Goal: Task Accomplishment & Management: Use online tool/utility

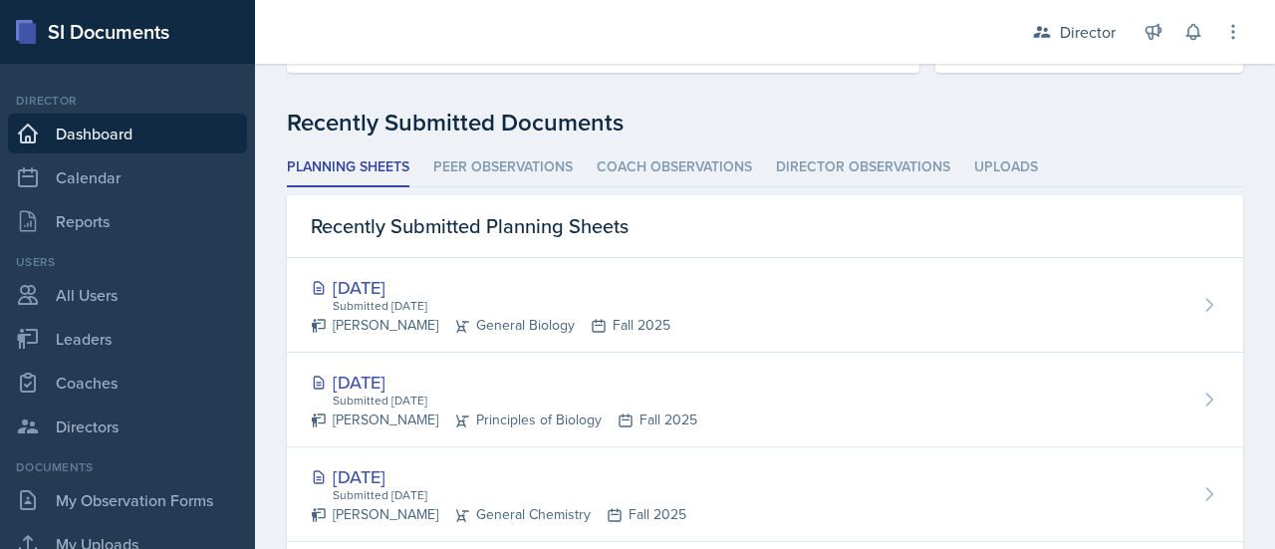
scroll to position [524, 0]
click at [1050, 30] on icon at bounding box center [1042, 32] width 20 height 20
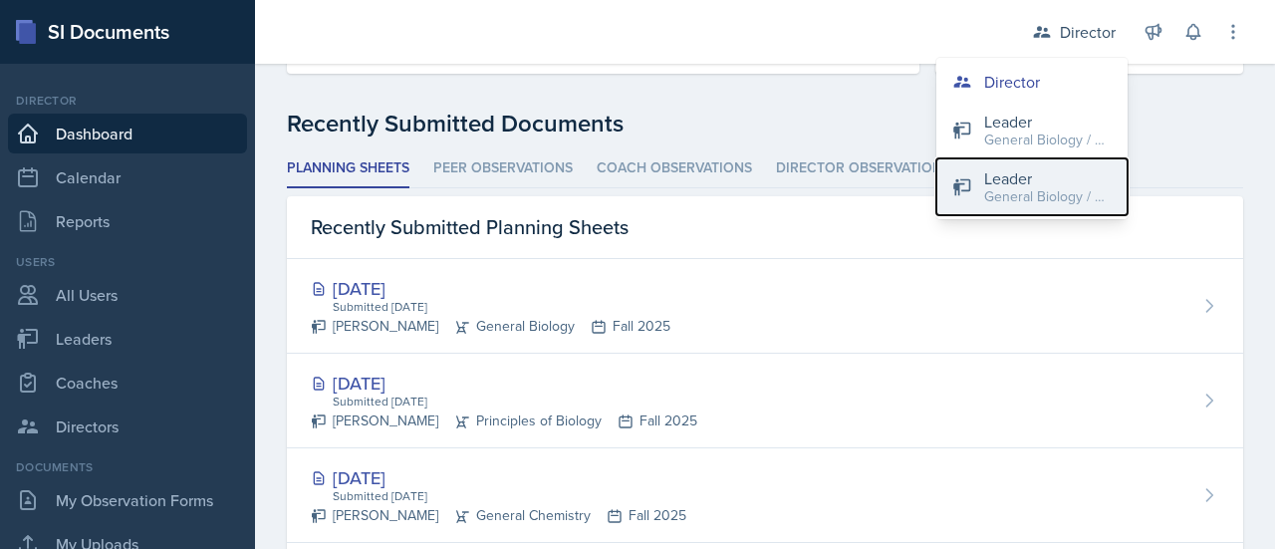
click at [1016, 194] on div "General Biology / Fall 2025" at bounding box center [1047, 196] width 127 height 21
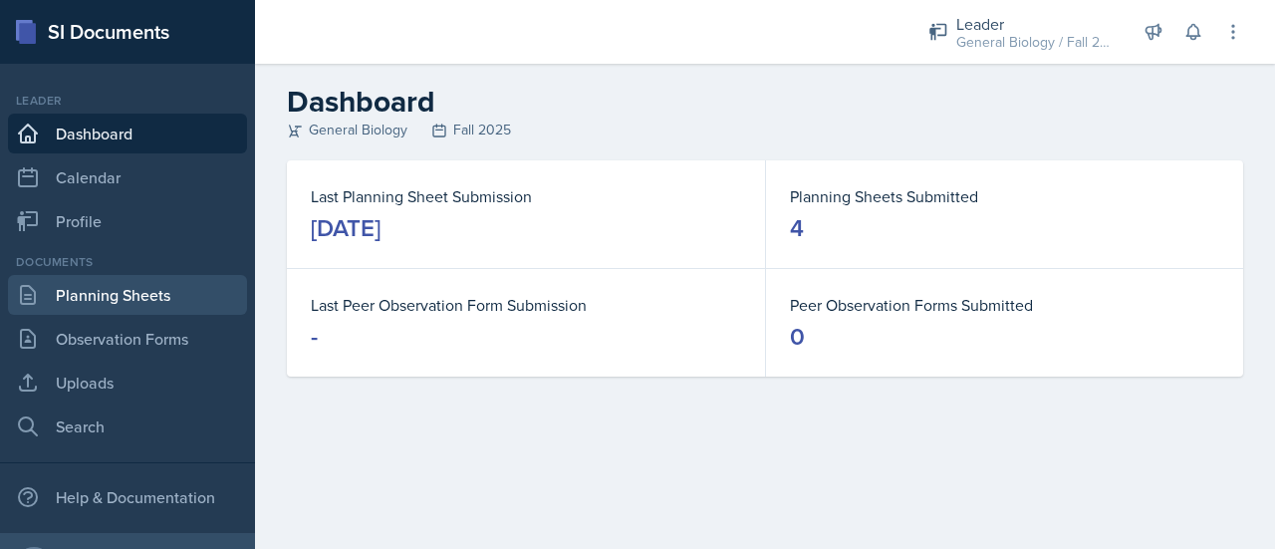
click at [85, 280] on link "Planning Sheets" at bounding box center [127, 295] width 239 height 40
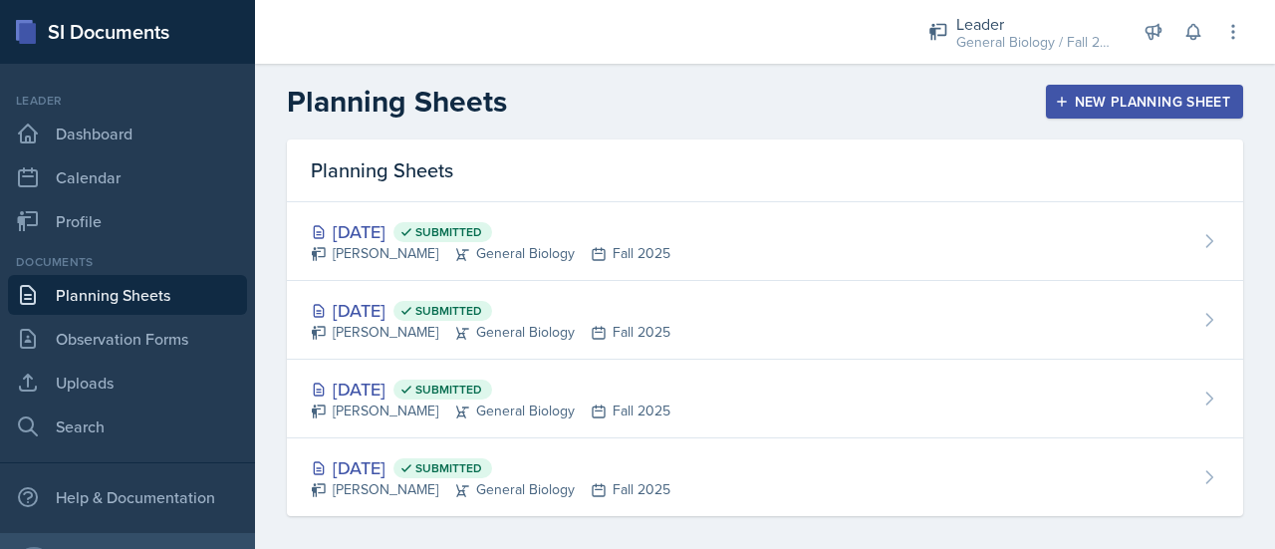
click at [1129, 98] on div "New Planning Sheet" at bounding box center [1144, 102] width 171 height 16
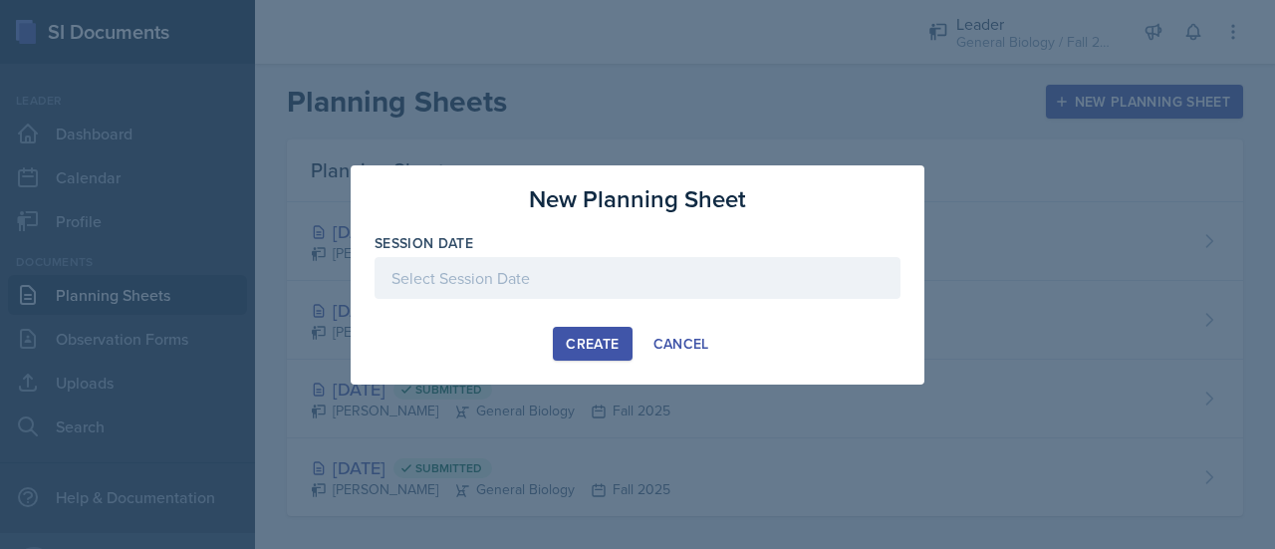
click at [571, 280] on div at bounding box center [637, 278] width 526 height 42
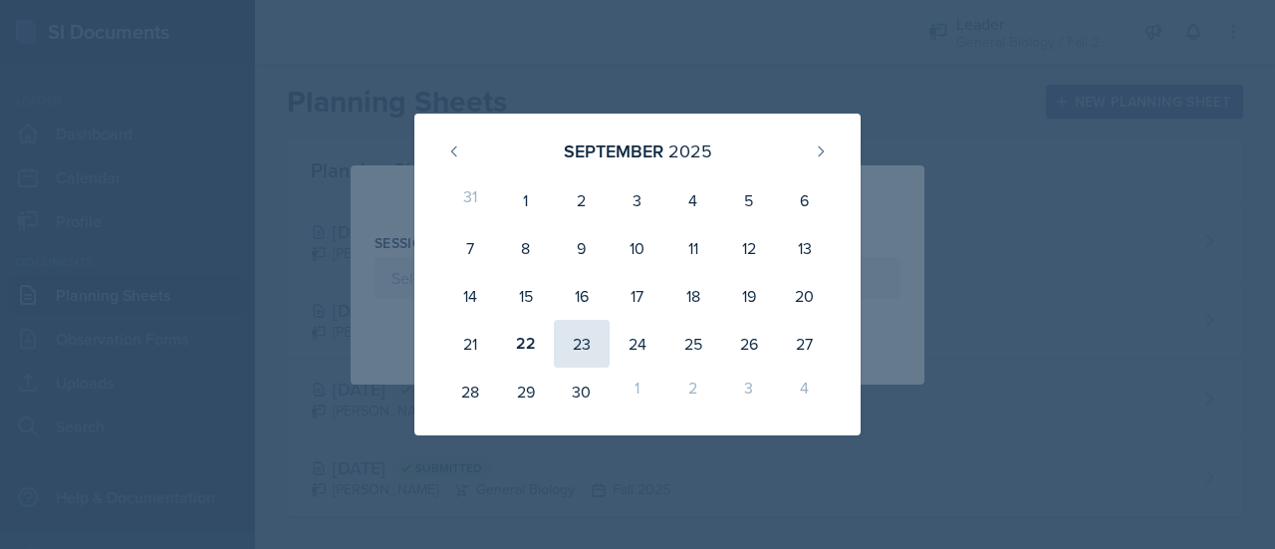
click at [576, 344] on div "23" at bounding box center [582, 344] width 56 height 48
type input "[DATE]"
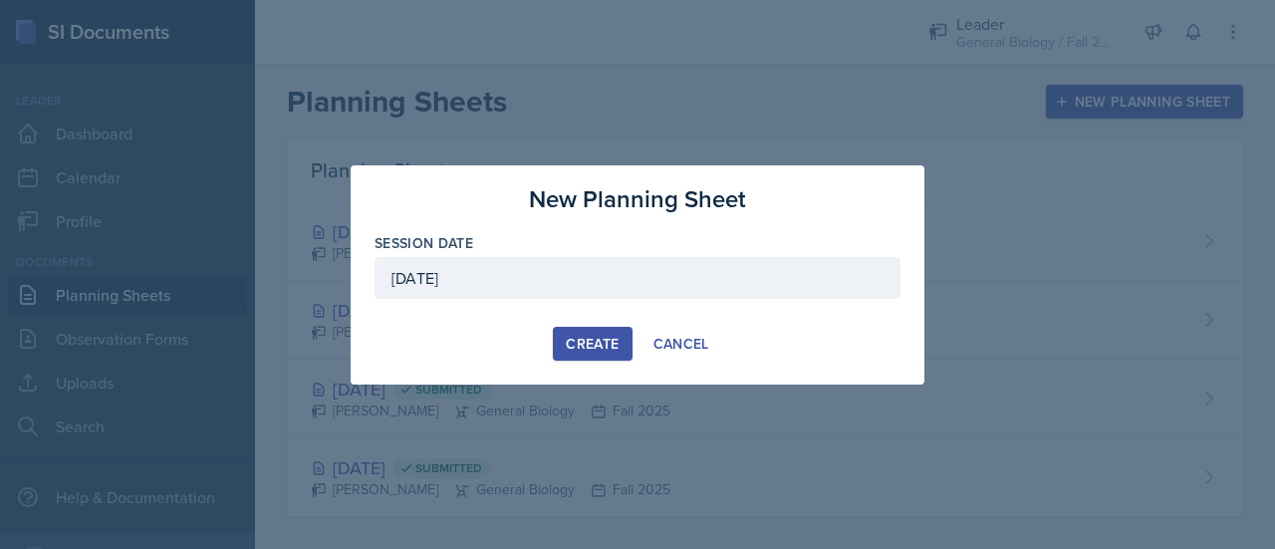
click at [599, 347] on div "Create" at bounding box center [592, 344] width 53 height 16
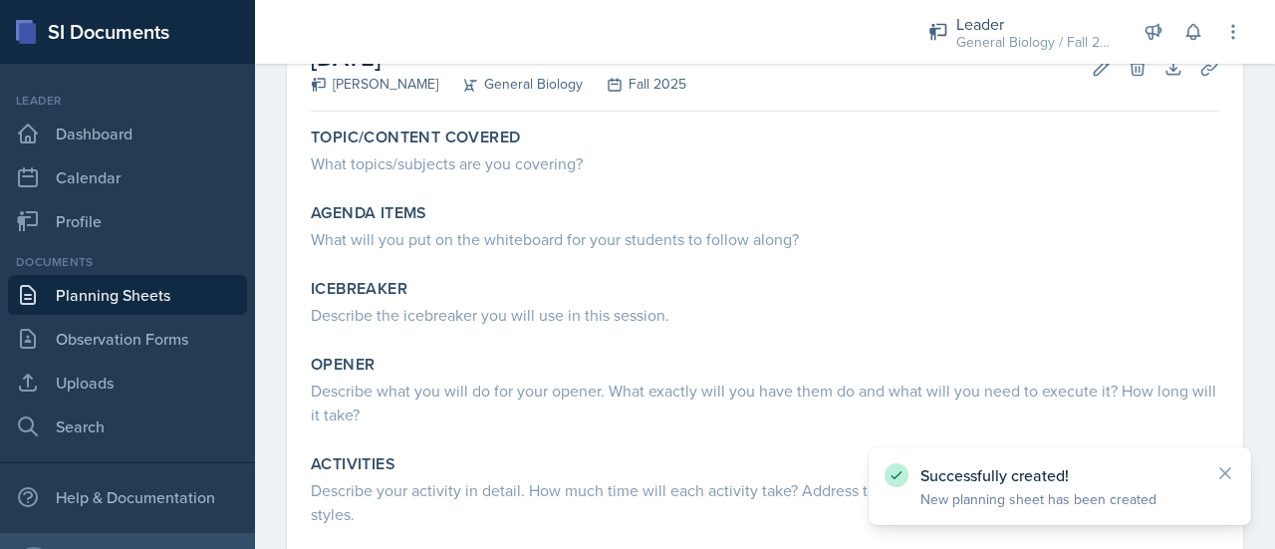
scroll to position [133, 0]
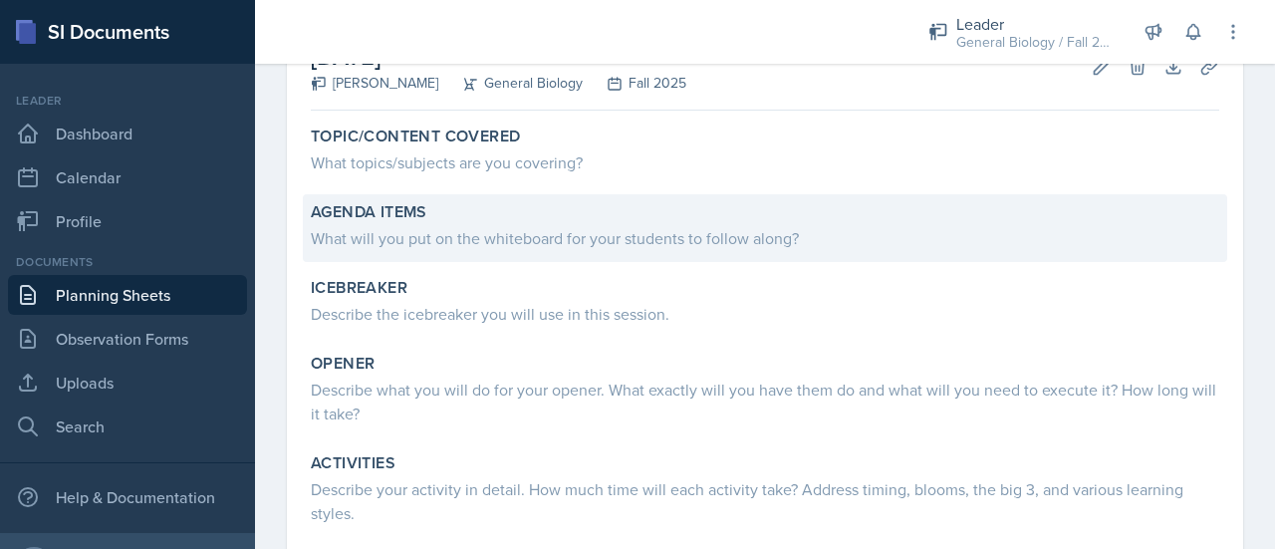
click at [556, 246] on div "What will you put on the whiteboard for your students to follow along?" at bounding box center [765, 238] width 908 height 24
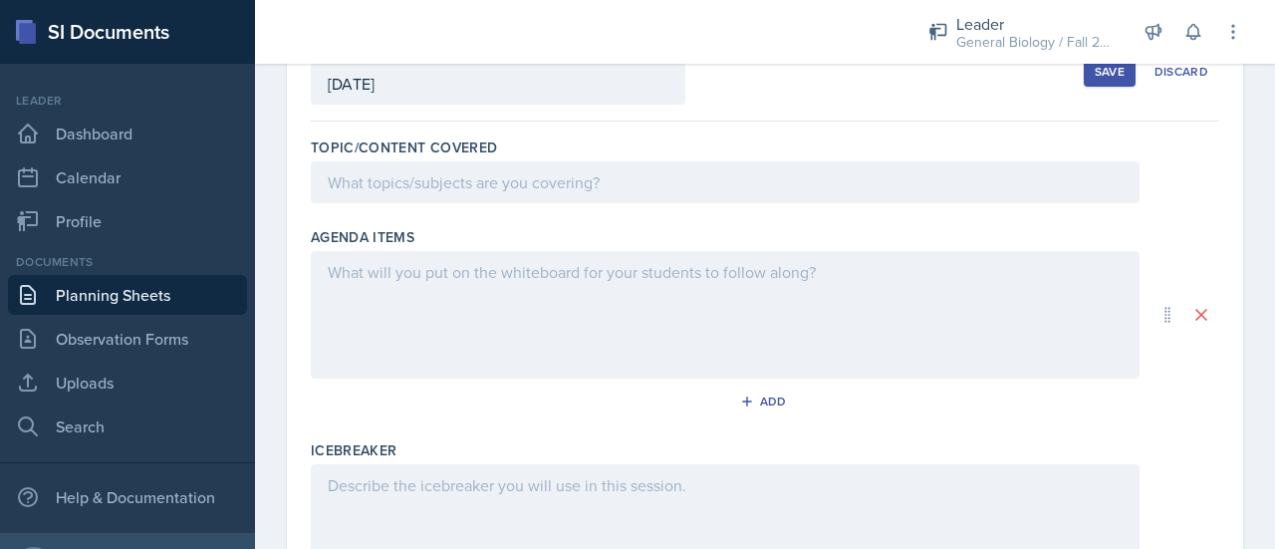
click at [419, 276] on div at bounding box center [725, 314] width 829 height 127
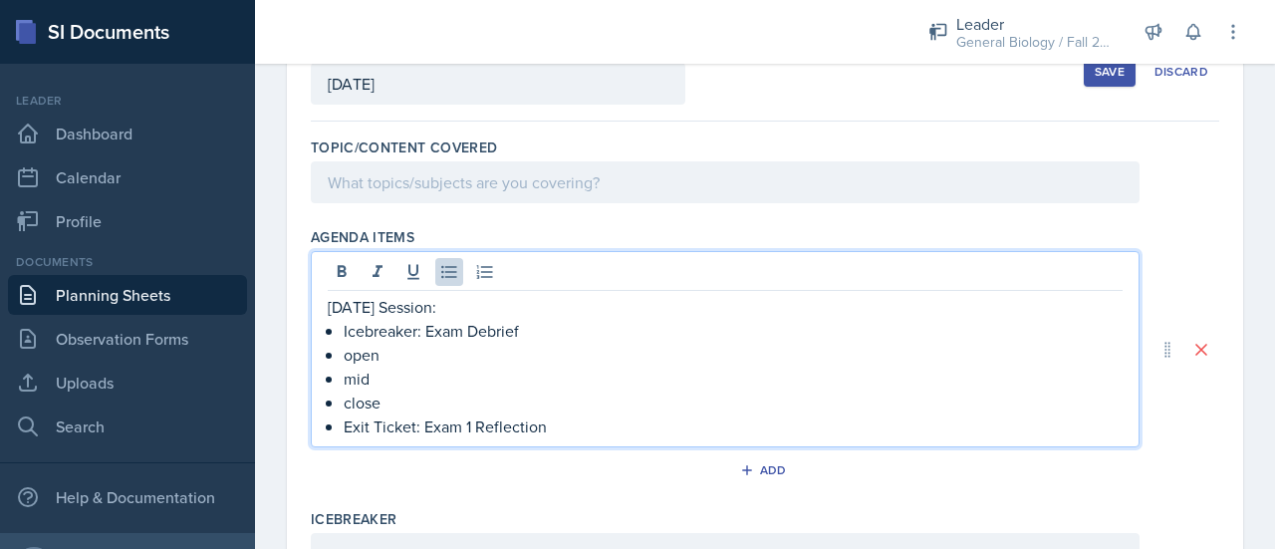
click at [406, 360] on p "open" at bounding box center [733, 355] width 779 height 24
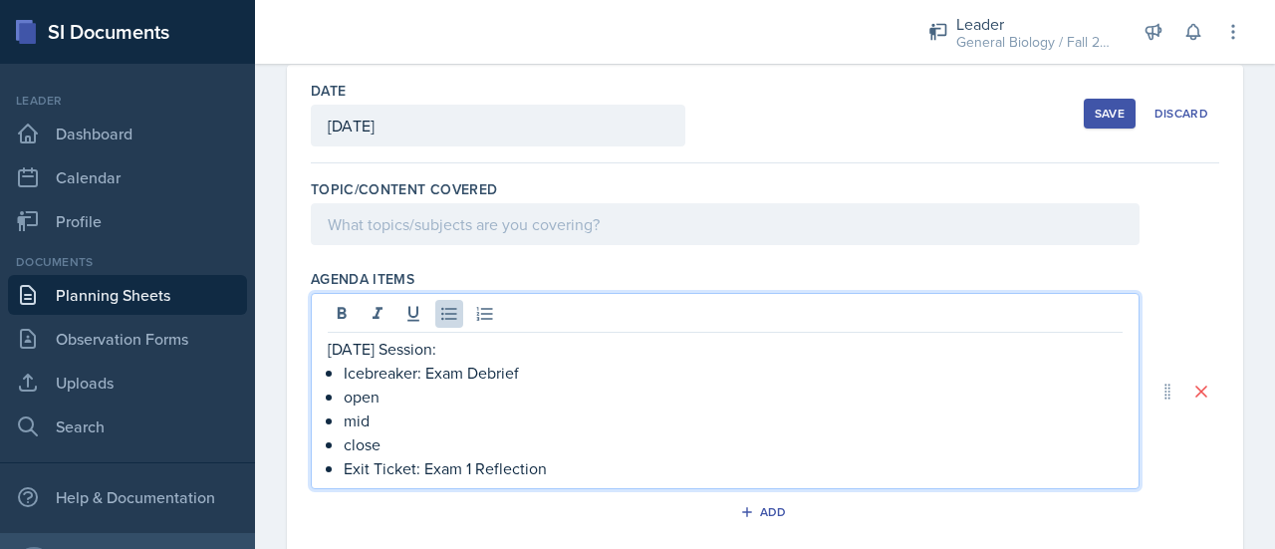
scroll to position [93, 0]
drag, startPoint x: 404, startPoint y: 394, endPoint x: 346, endPoint y: 395, distance: 58.8
click at [346, 395] on p "open" at bounding box center [733, 395] width 779 height 24
click at [386, 395] on p "open" at bounding box center [733, 395] width 779 height 24
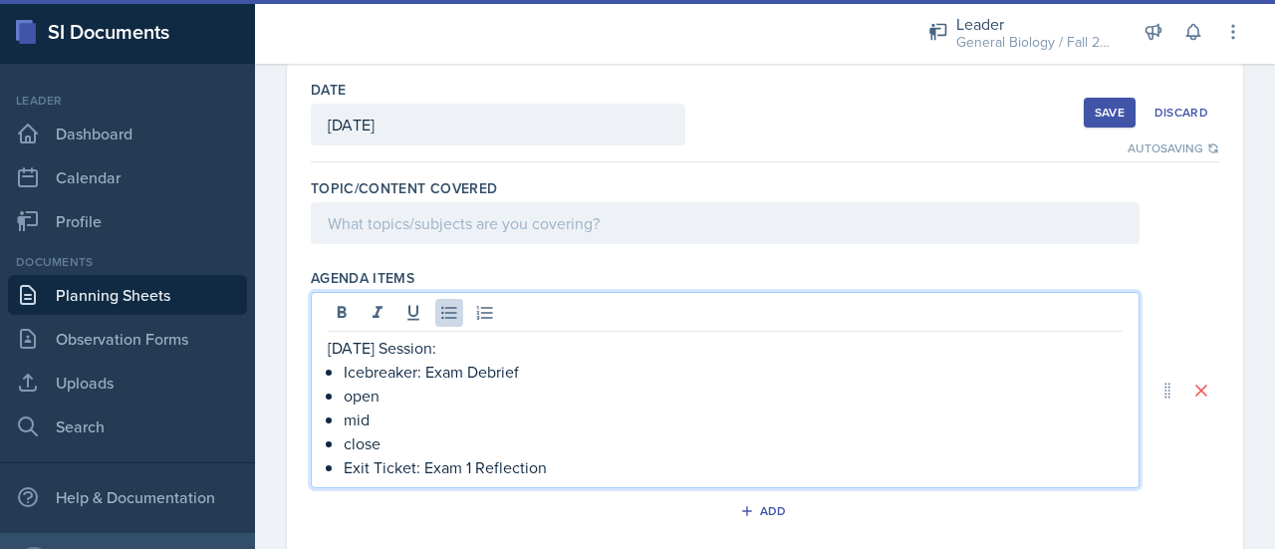
click at [393, 415] on p "mid" at bounding box center [733, 419] width 779 height 24
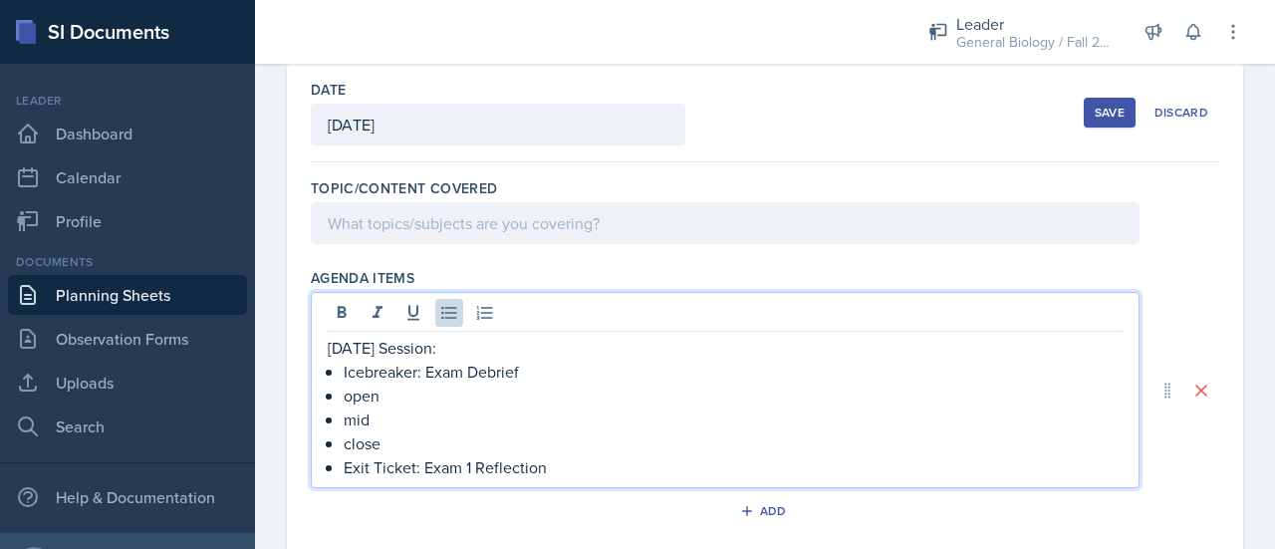
click at [360, 369] on ul "Icebreaker: Exam Debrief open mid close Exit Ticket: Exam 1 Reflection" at bounding box center [733, 420] width 779 height 120
click at [368, 391] on p "open" at bounding box center [733, 395] width 779 height 24
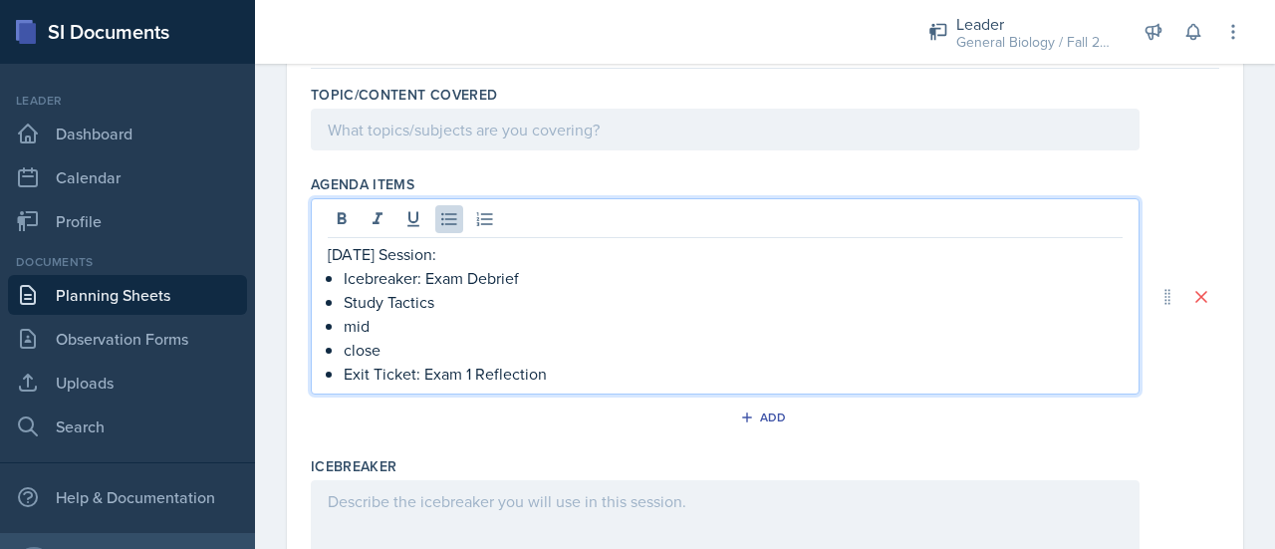
scroll to position [188, 0]
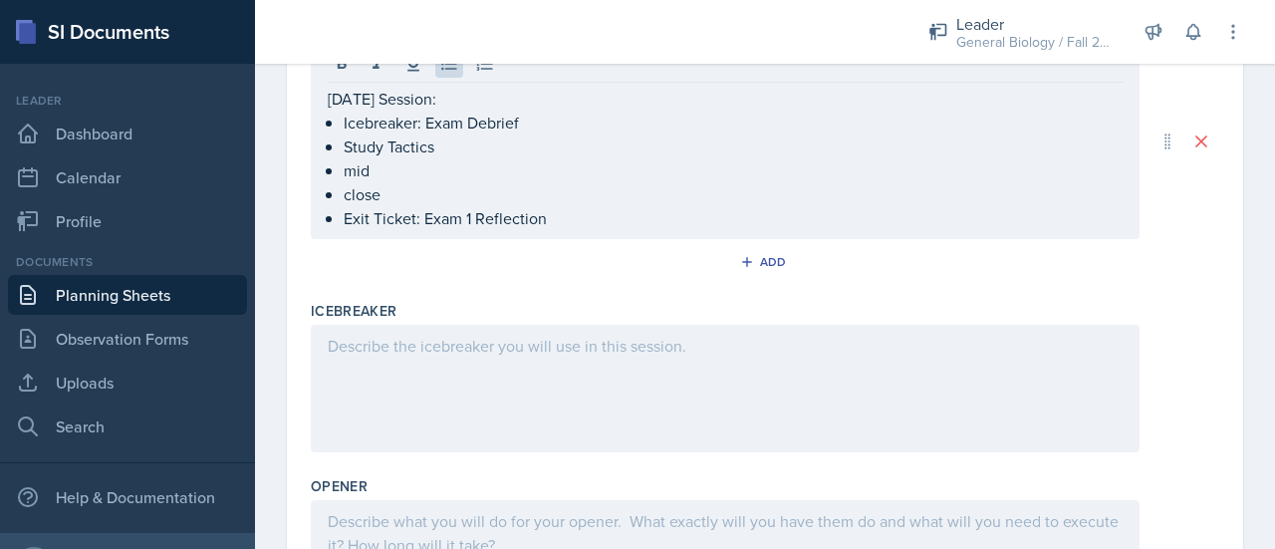
click at [374, 366] on div at bounding box center [725, 388] width 829 height 127
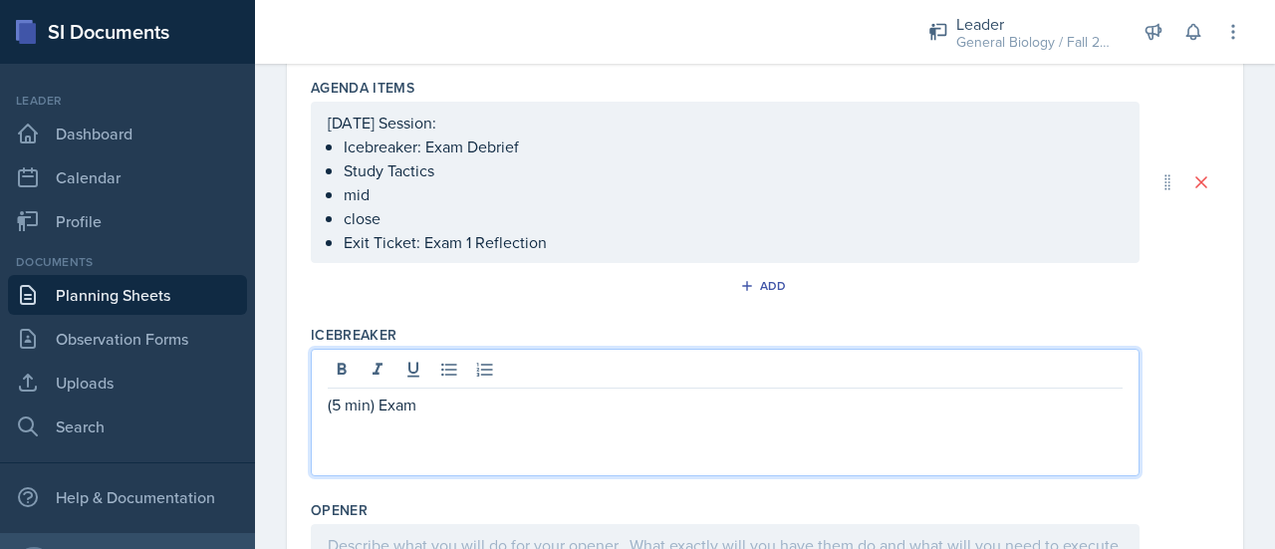
scroll to position [275, 0]
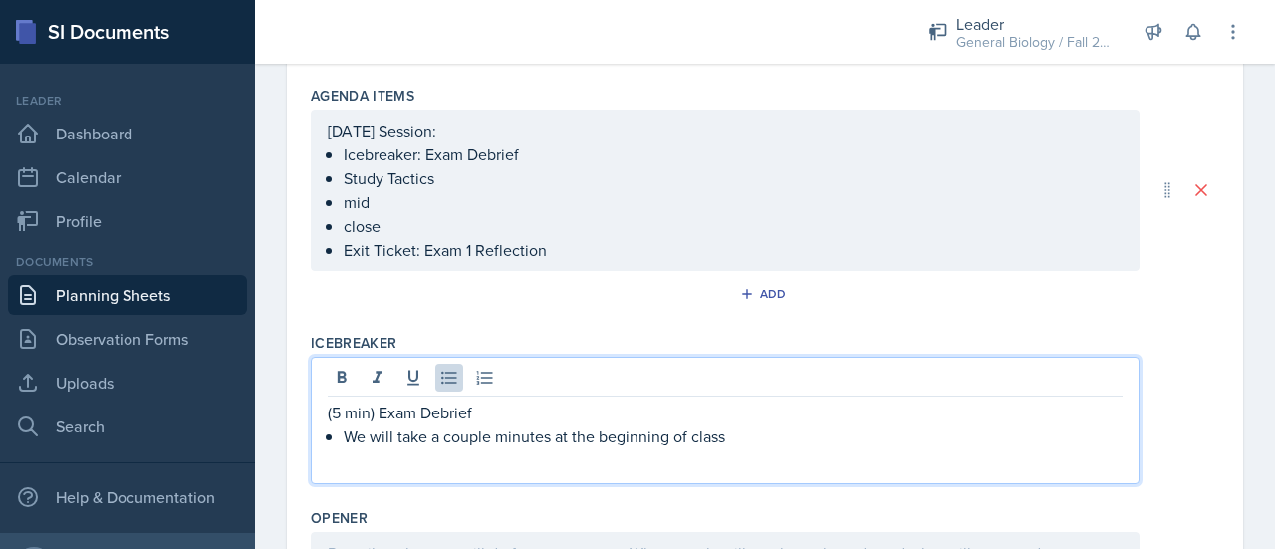
click at [543, 427] on p "We will take a couple minutes at the beginning of class" at bounding box center [733, 436] width 779 height 24
click at [760, 431] on p "We will take a couple of minutes at the beginning of class" at bounding box center [733, 436] width 779 height 24
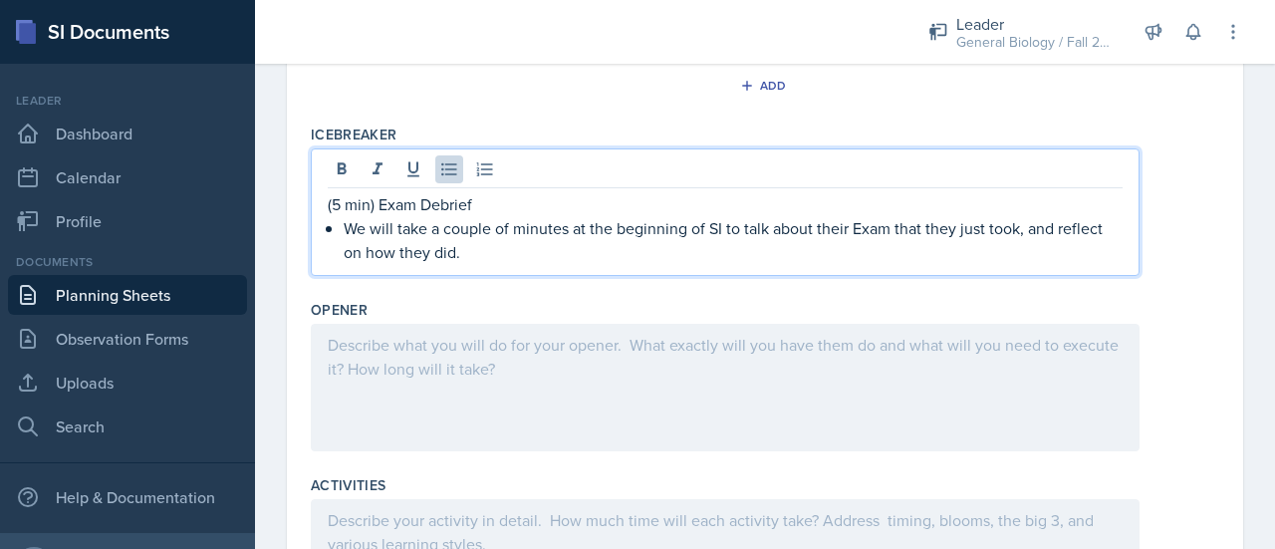
scroll to position [886, 0]
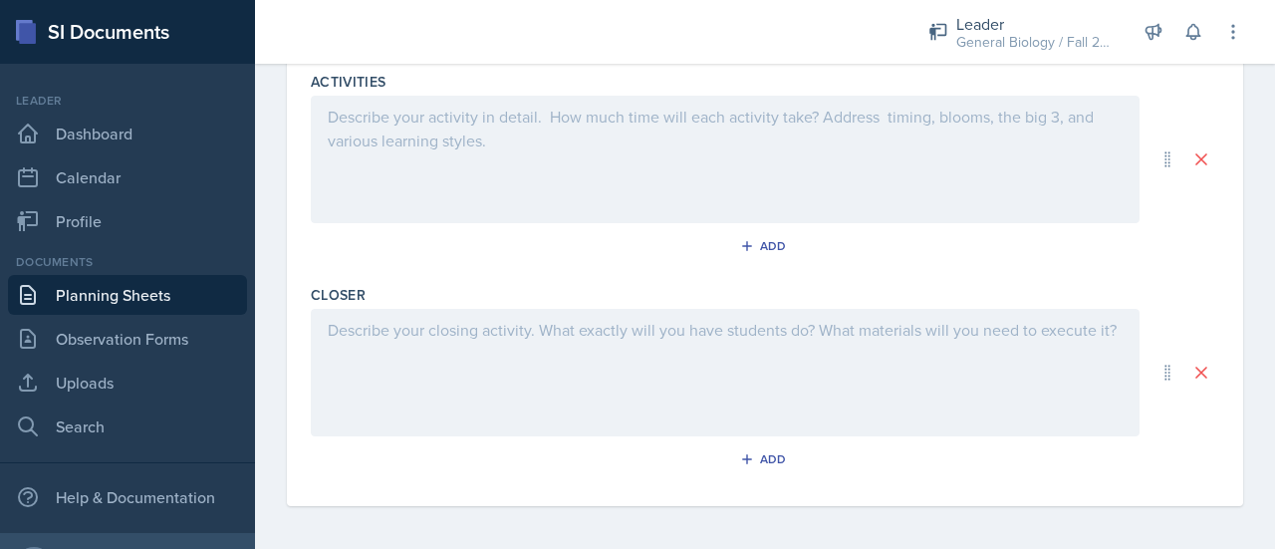
click at [421, 353] on div at bounding box center [725, 372] width 829 height 127
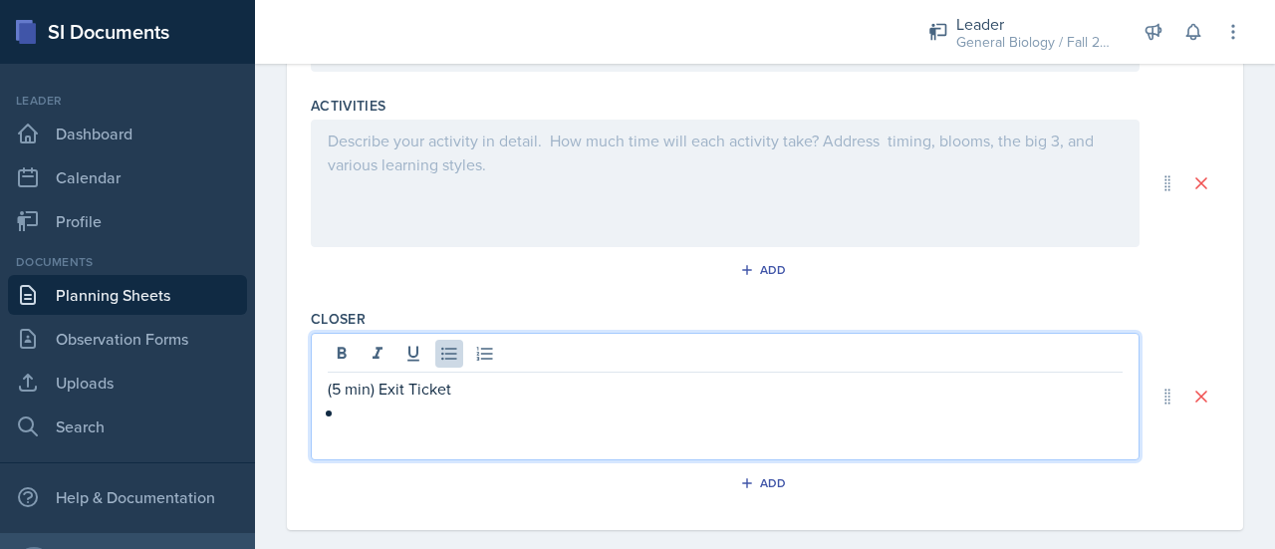
scroll to position [862, 0]
click at [373, 409] on p at bounding box center [733, 412] width 779 height 24
click at [492, 394] on p "(5 min) Exit Ticket" at bounding box center [725, 388] width 795 height 24
click at [388, 413] on p at bounding box center [733, 412] width 779 height 24
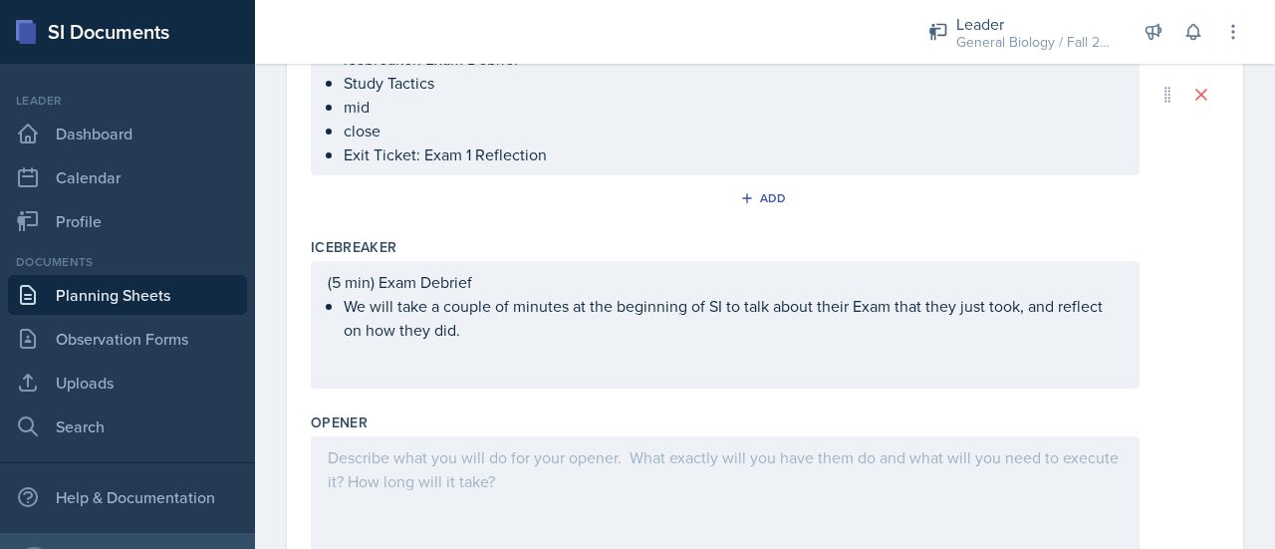
scroll to position [0, 0]
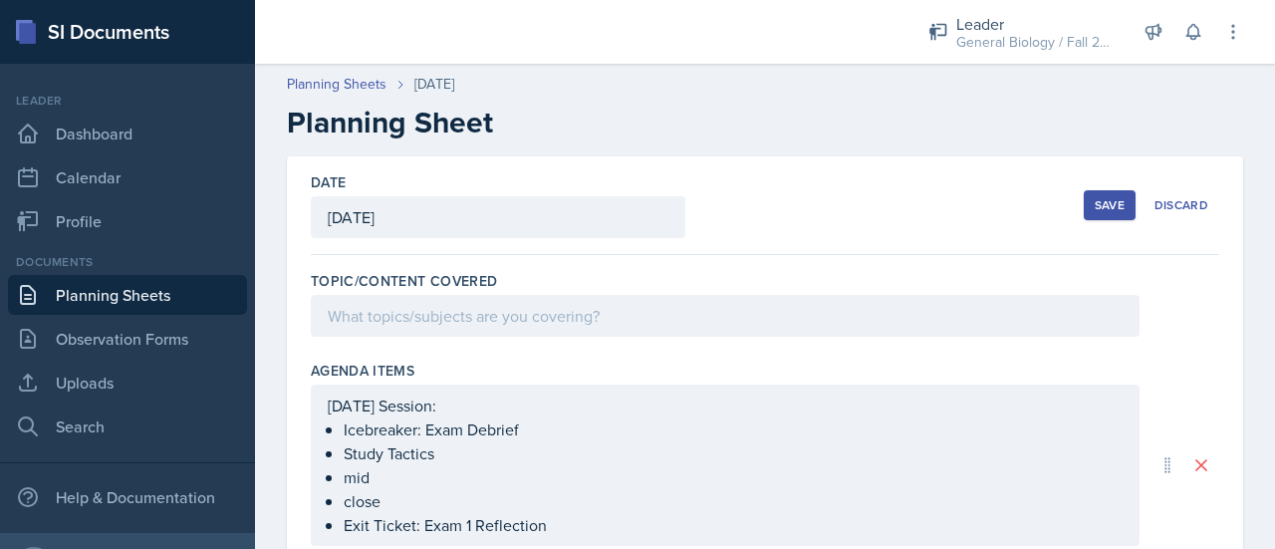
click at [1096, 210] on div "Save" at bounding box center [1109, 205] width 30 height 16
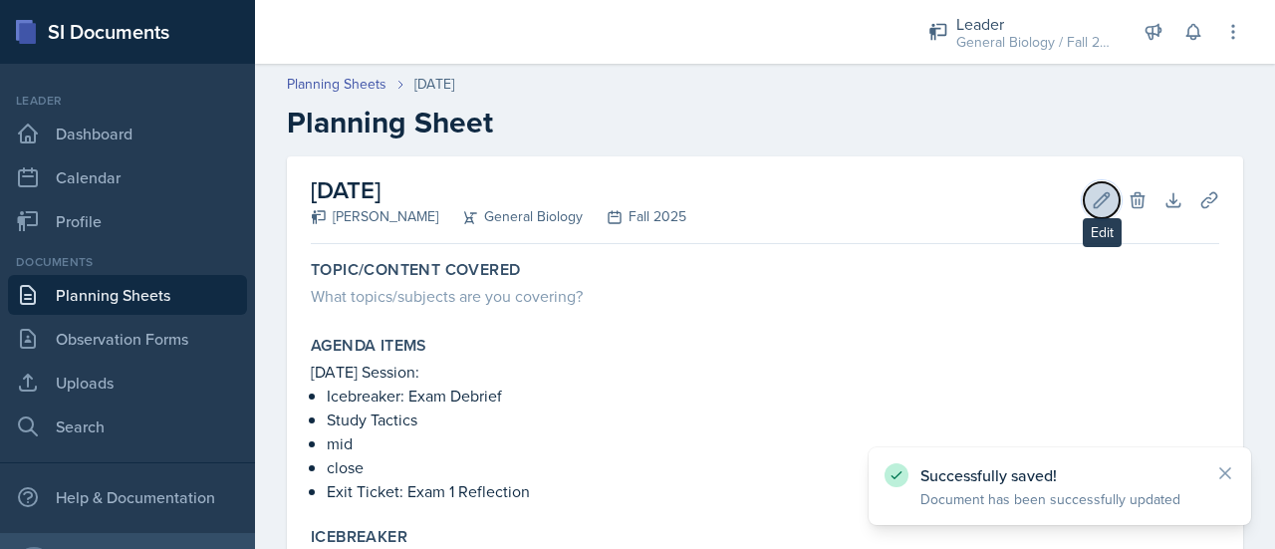
click at [1091, 192] on icon at bounding box center [1101, 200] width 20 height 20
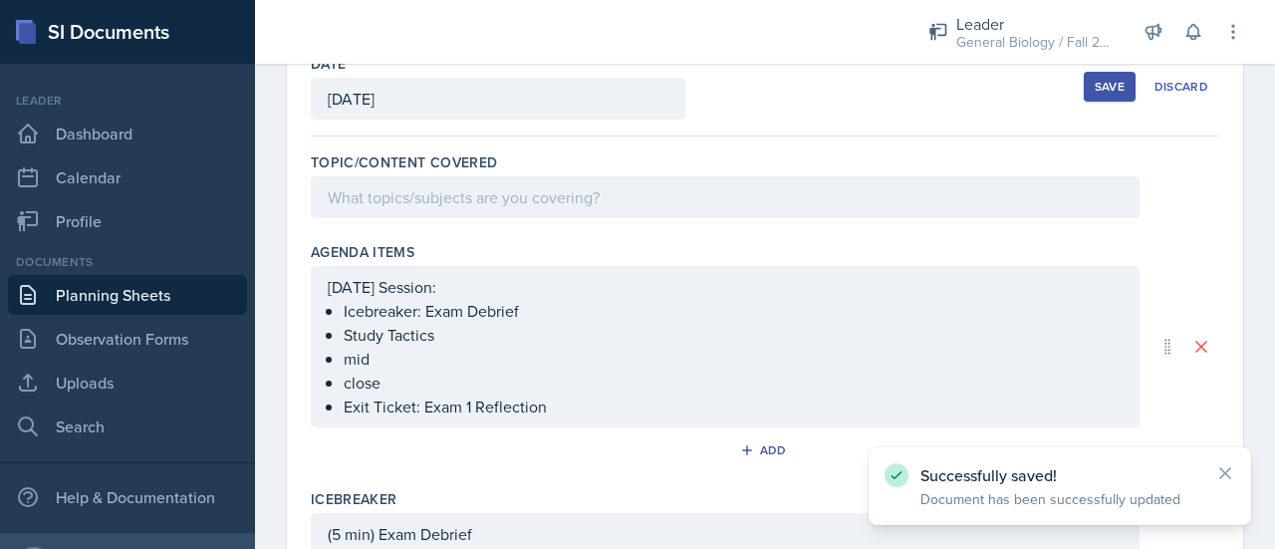
scroll to position [153, 0]
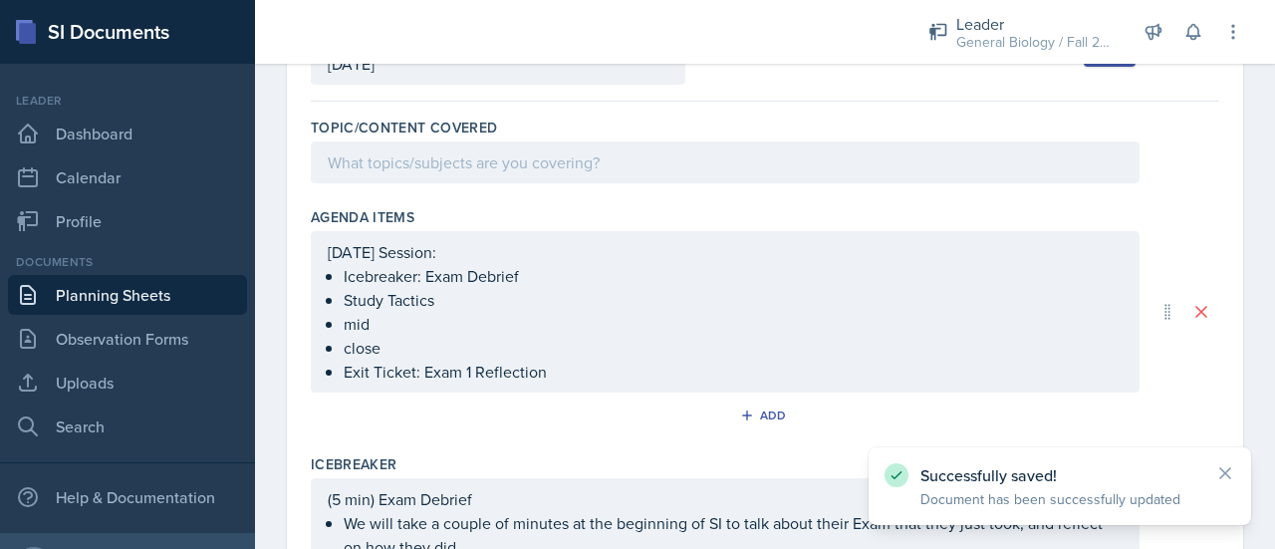
click at [465, 174] on p at bounding box center [725, 162] width 795 height 24
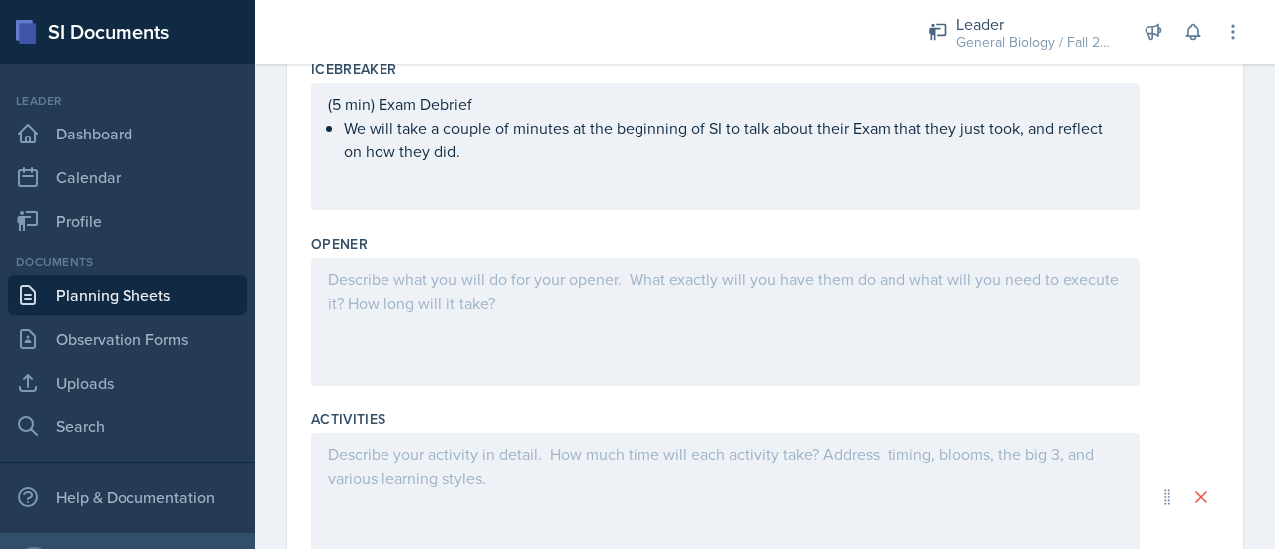
scroll to position [609, 0]
click at [486, 300] on div at bounding box center [725, 319] width 829 height 127
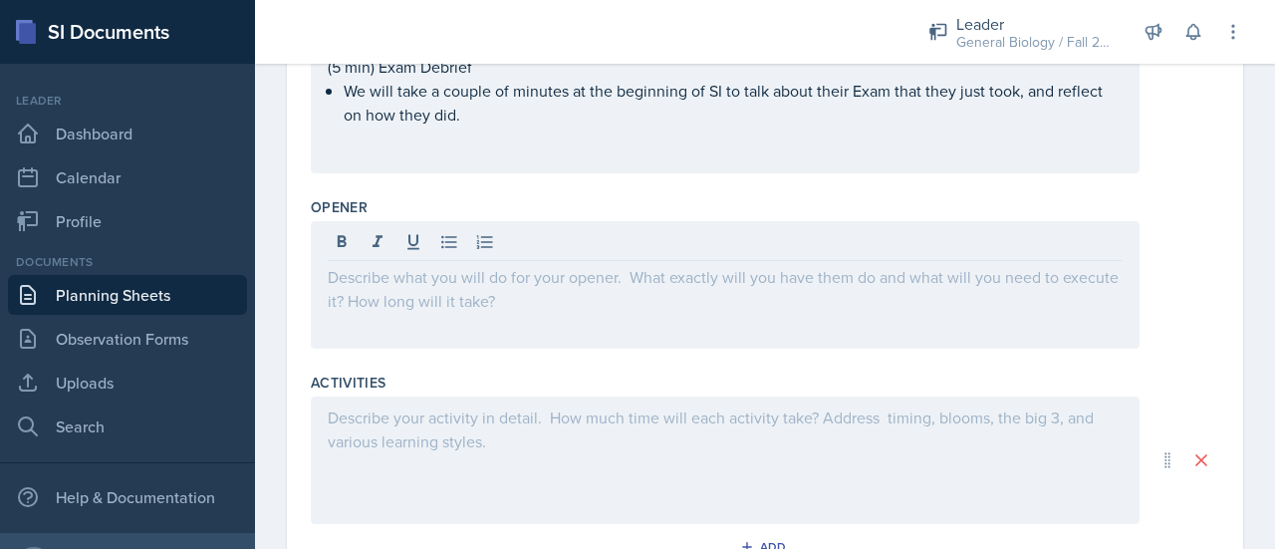
click at [646, 150] on div "(5 min) Exam Debrief We will take a couple of minutes at the beginning of SI to…" at bounding box center [725, 109] width 829 height 127
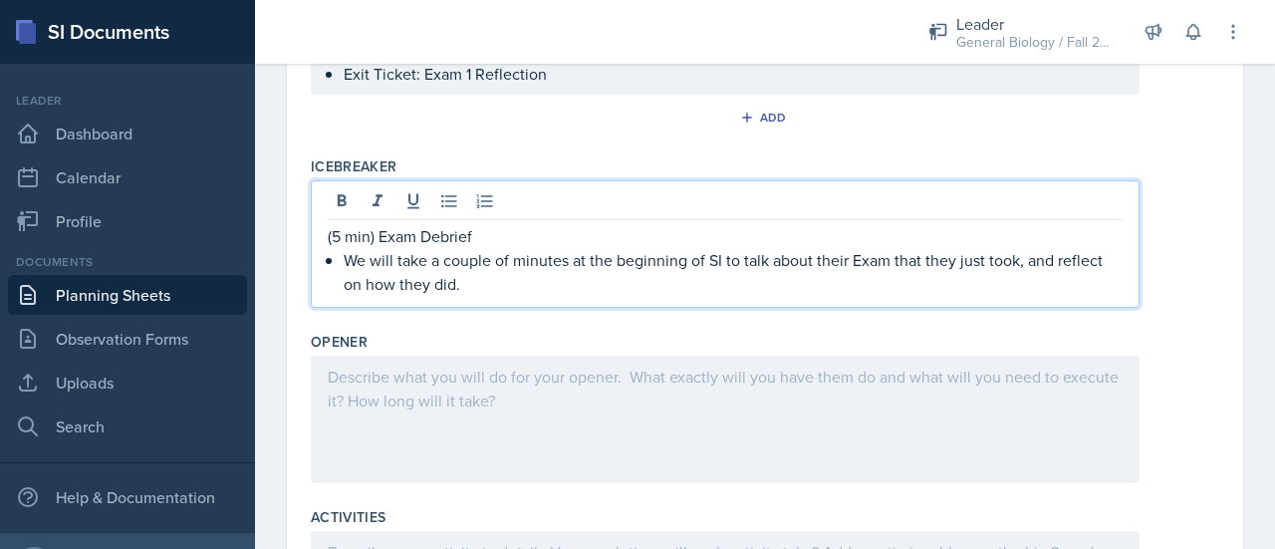
click at [462, 397] on div at bounding box center [725, 419] width 829 height 127
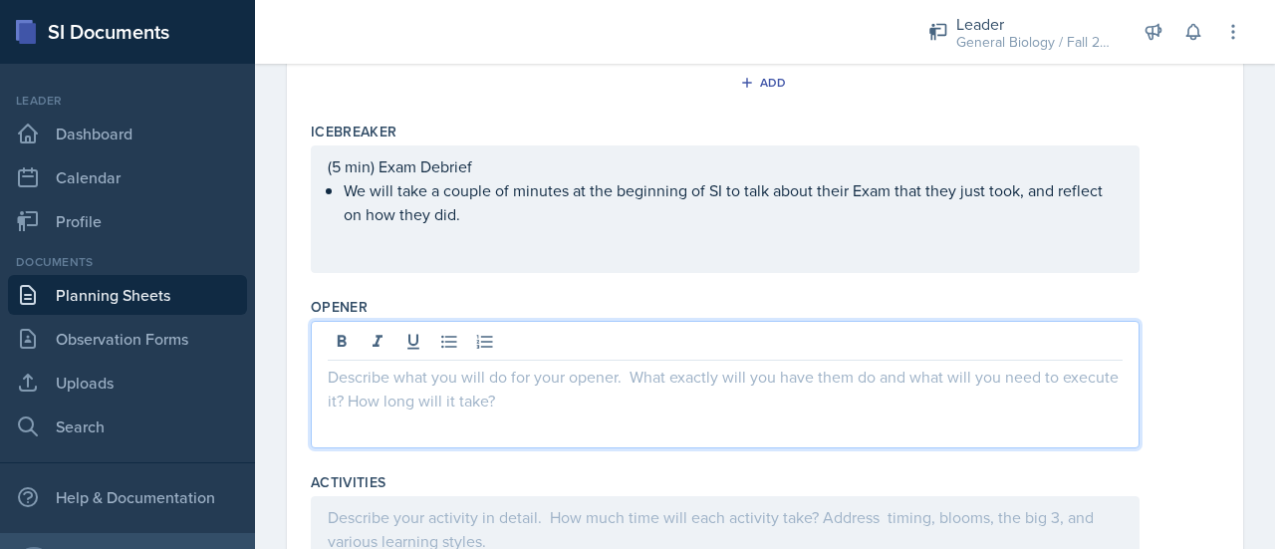
scroll to position [0, 0]
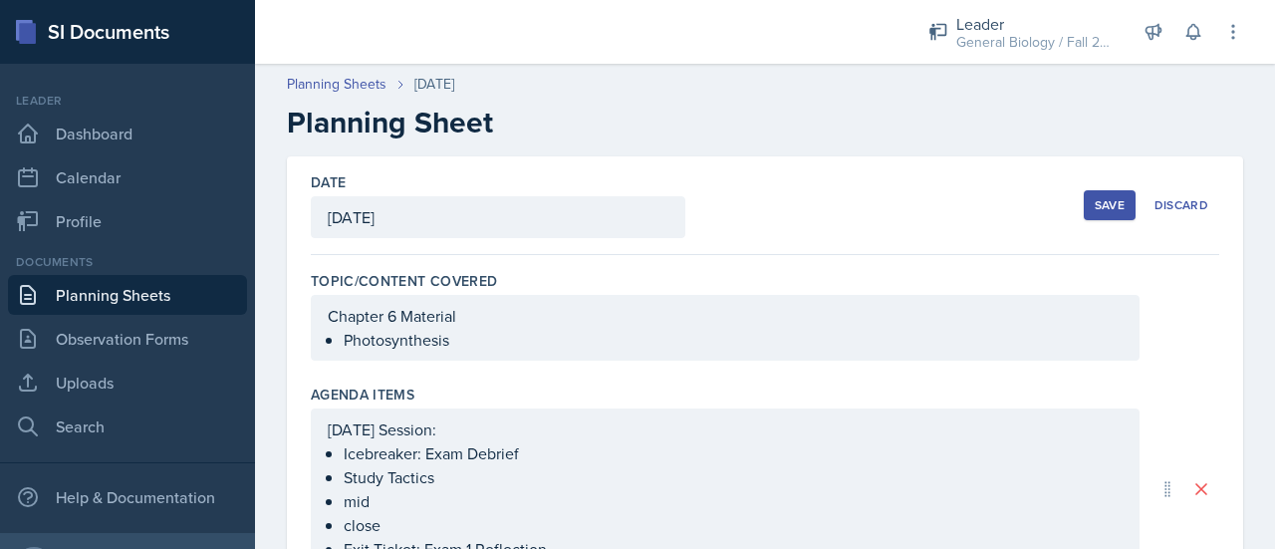
click at [1094, 207] on div "Save" at bounding box center [1109, 205] width 30 height 16
